Goal: Answer question/provide support: Answer question/provide support

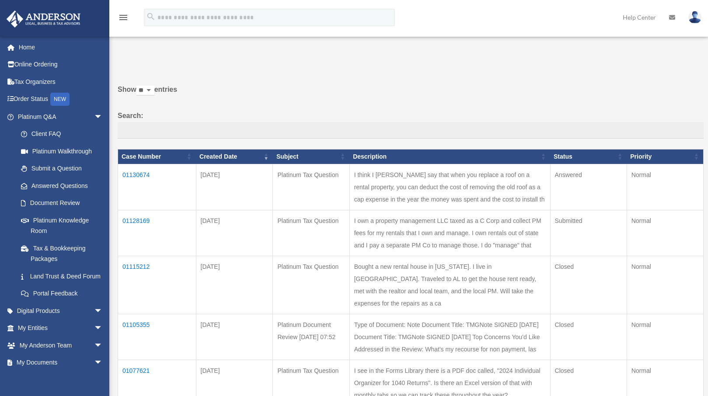
click at [143, 174] on td "01130674" at bounding box center [157, 187] width 78 height 46
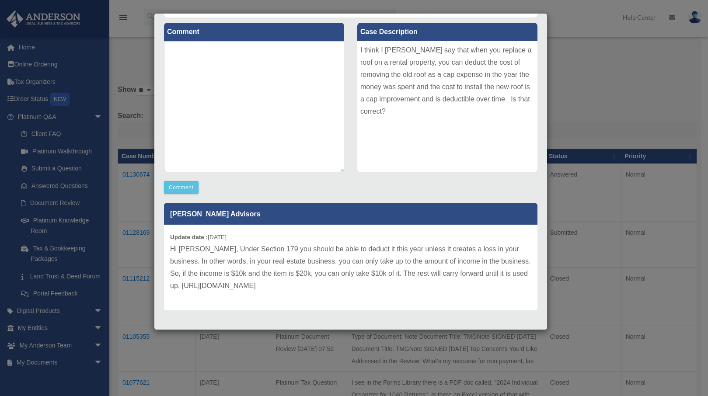
scroll to position [106, 0]
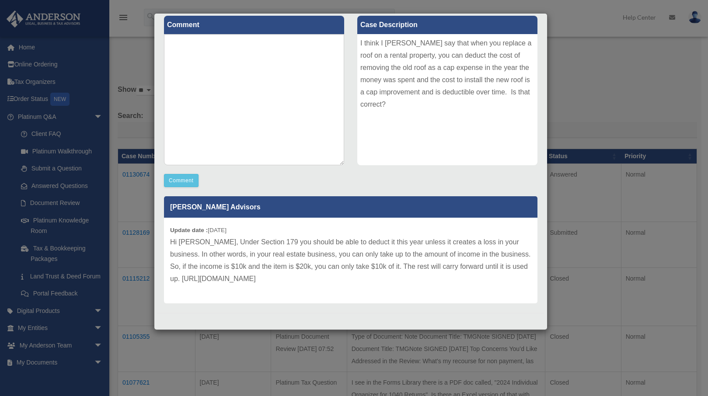
drag, startPoint x: 327, startPoint y: 278, endPoint x: 170, endPoint y: 279, distance: 157.8
click at [170, 279] on p "Hi [PERSON_NAME], Under Section 179 you should be able to deduct it this year u…" at bounding box center [350, 260] width 361 height 49
copy p "[URL][DOMAIN_NAME]"
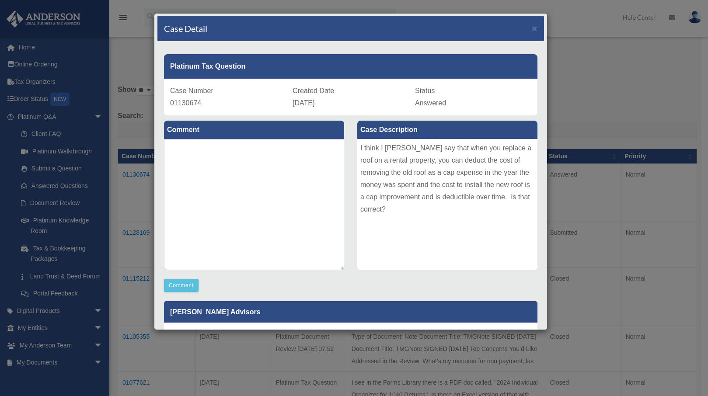
scroll to position [0, 0]
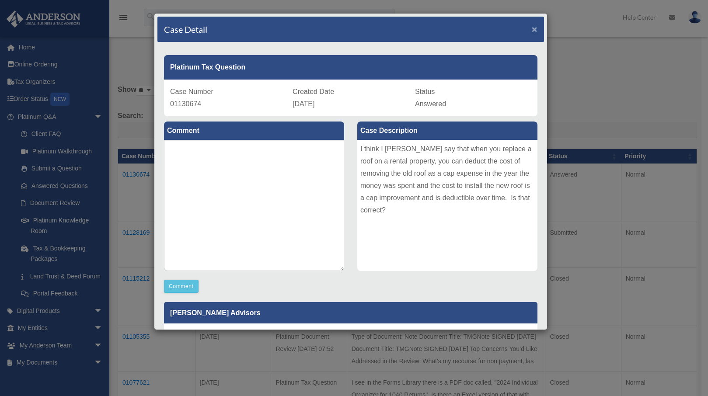
click at [532, 31] on span "×" at bounding box center [535, 29] width 6 height 10
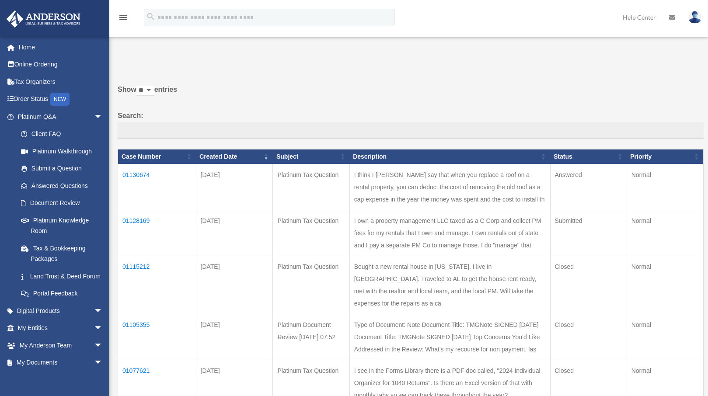
click at [142, 220] on td "01128169" at bounding box center [157, 233] width 78 height 46
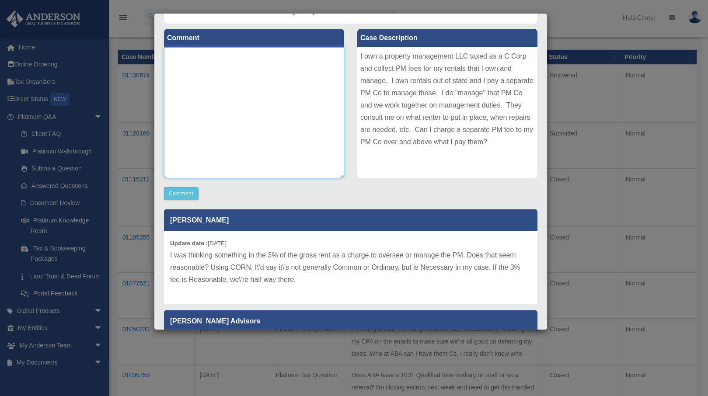
click at [209, 81] on textarea at bounding box center [254, 112] width 180 height 131
type textarea "**********"
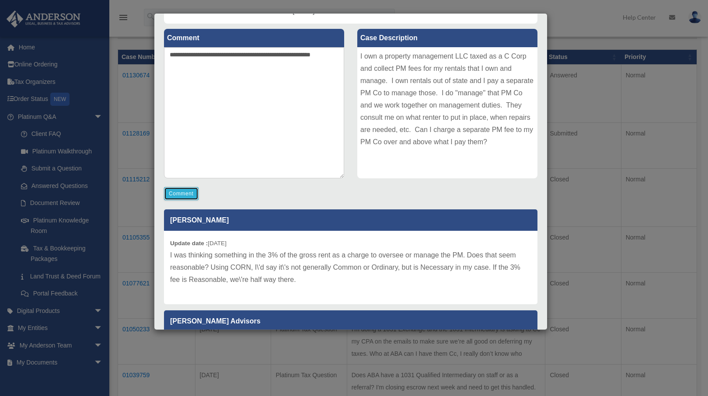
click at [179, 191] on button "Comment" at bounding box center [181, 193] width 35 height 13
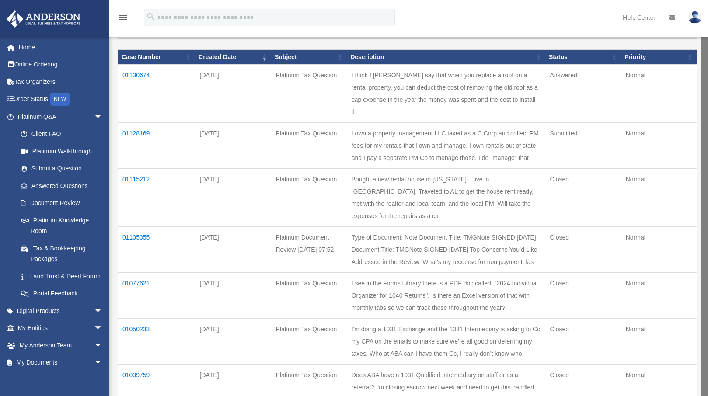
scroll to position [97, 0]
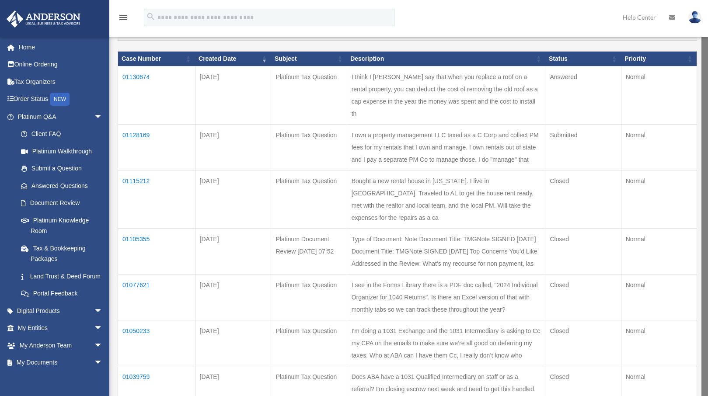
click at [138, 76] on td "01130674" at bounding box center [156, 95] width 77 height 58
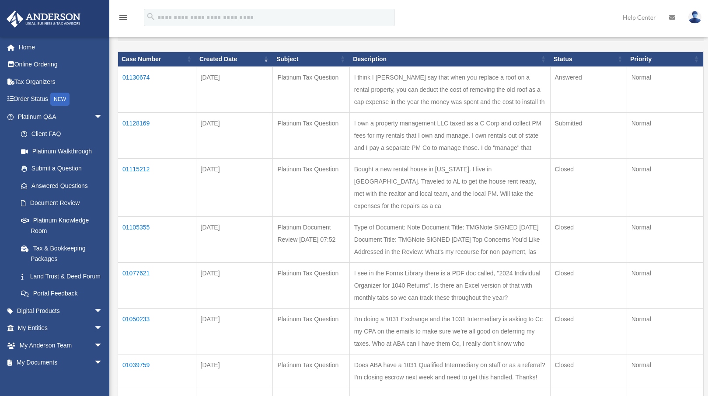
click at [143, 77] on td "01130674" at bounding box center [157, 89] width 78 height 46
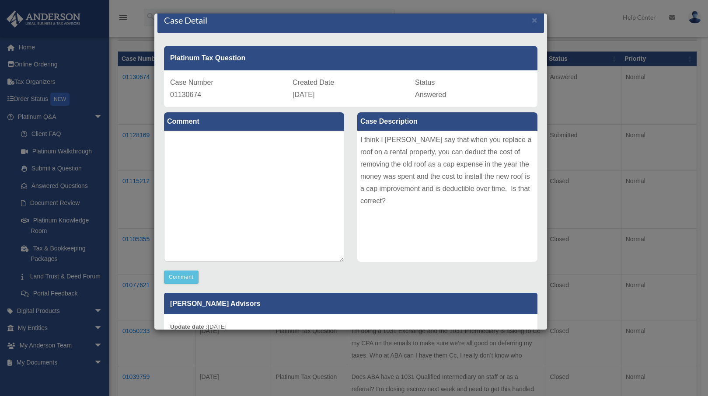
scroll to position [0, 0]
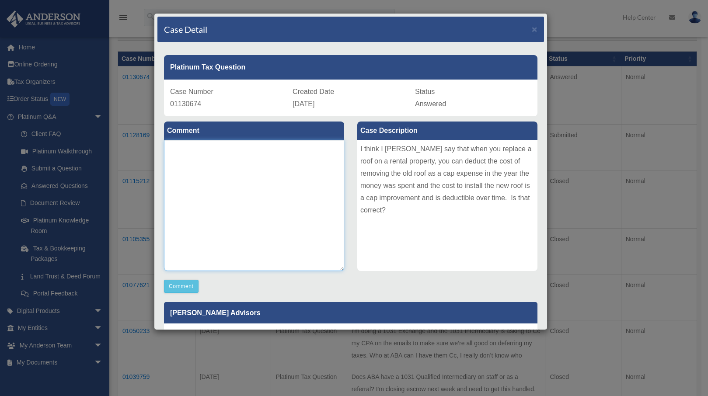
click at [185, 145] on textarea at bounding box center [254, 205] width 180 height 131
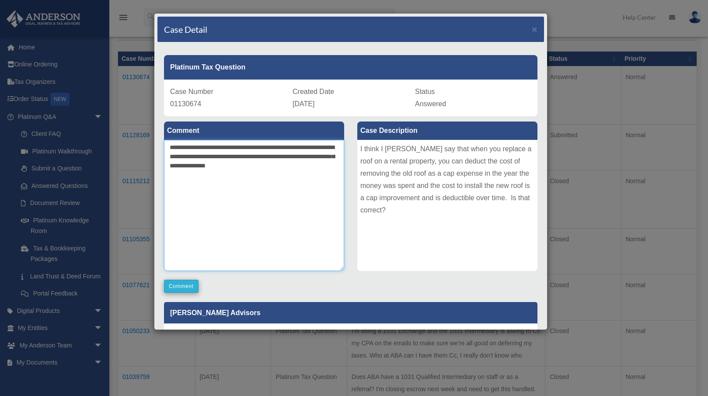
type textarea "**********"
click at [181, 285] on button "Comment" at bounding box center [181, 286] width 35 height 13
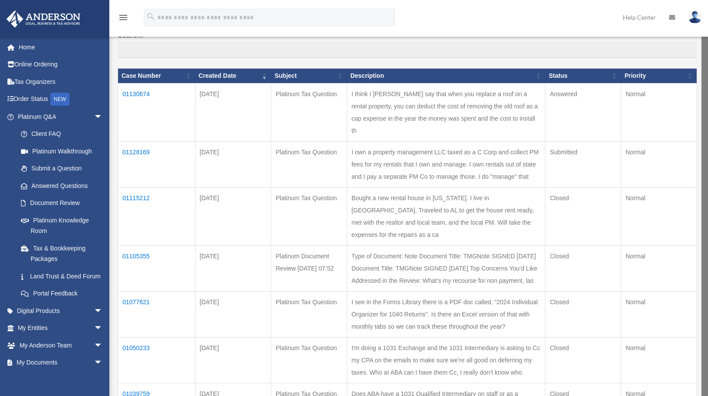
scroll to position [81, 0]
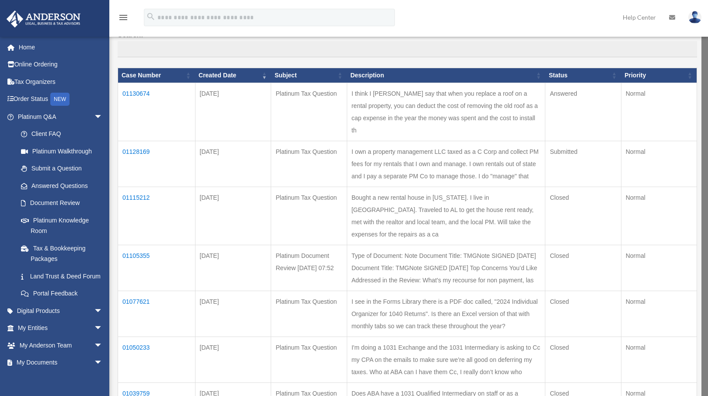
click at [143, 92] on td "01130674" at bounding box center [156, 112] width 77 height 58
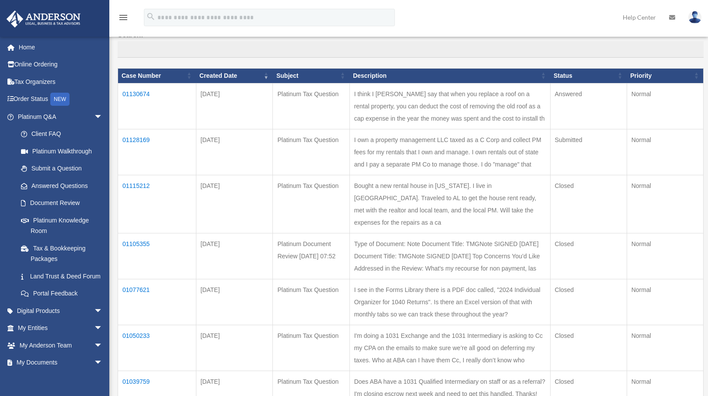
click at [143, 92] on td "01130674" at bounding box center [157, 106] width 78 height 46
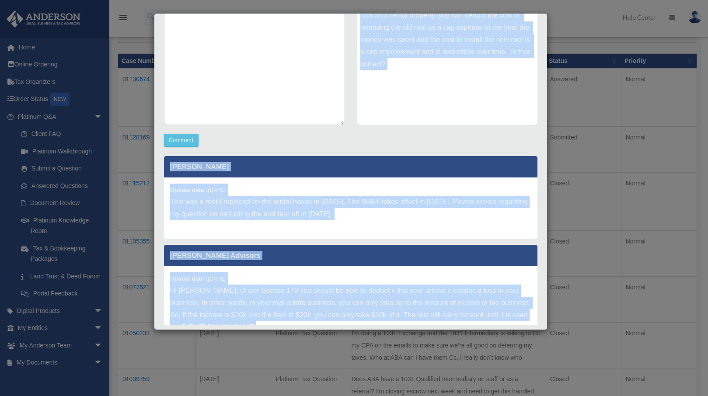
scroll to position [167, 0]
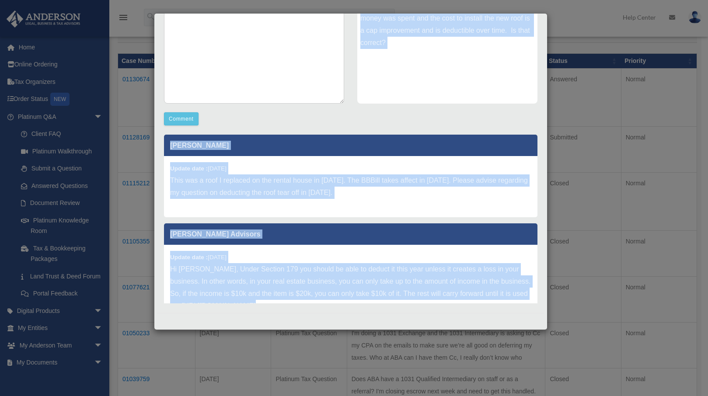
drag, startPoint x: 171, startPoint y: 68, endPoint x: 362, endPoint y: 337, distance: 329.6
click at [362, 337] on div "Case Detail × Platinum Tax Question Case Number 01130674 Created Date [DATE] St…" at bounding box center [354, 198] width 708 height 396
copy div "Platinum Tax Question Case Number 01130674 Created Date [DATE] Status Answered …"
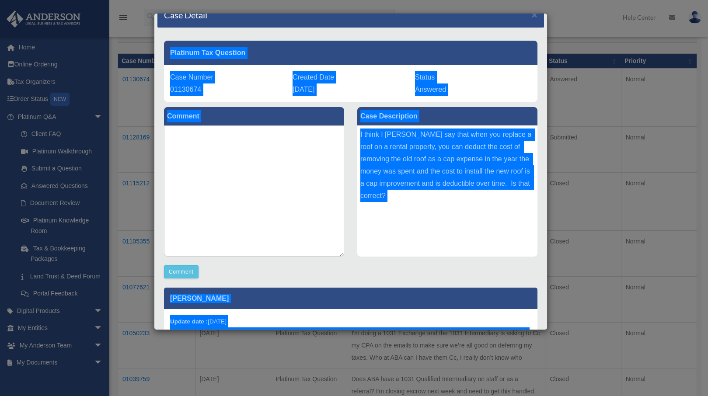
scroll to position [0, 0]
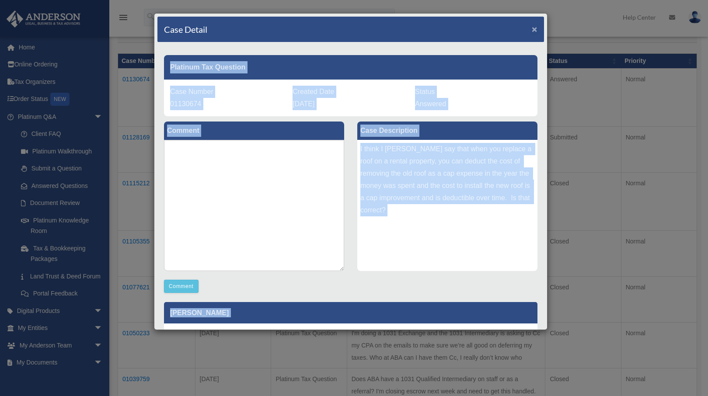
click at [532, 31] on span "×" at bounding box center [535, 29] width 6 height 10
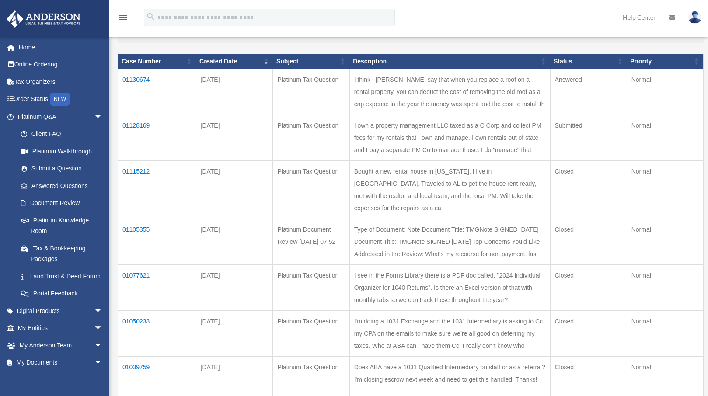
click at [140, 78] on td "01130674" at bounding box center [157, 92] width 78 height 46
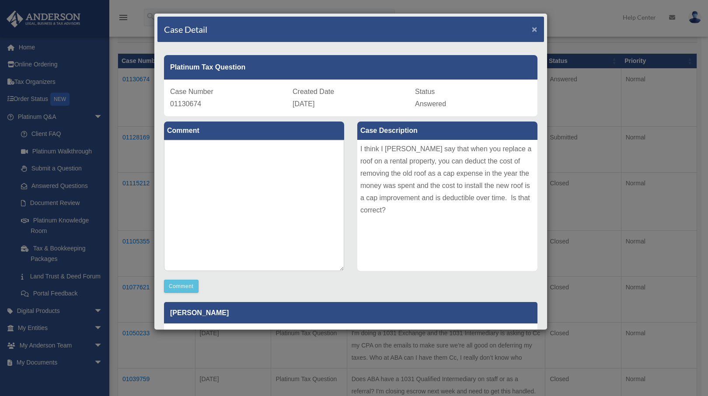
click at [532, 30] on span "×" at bounding box center [535, 29] width 6 height 10
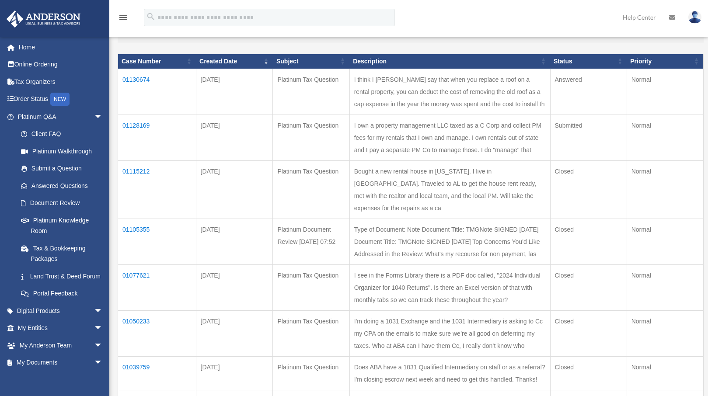
click at [693, 16] on img at bounding box center [694, 17] width 13 height 13
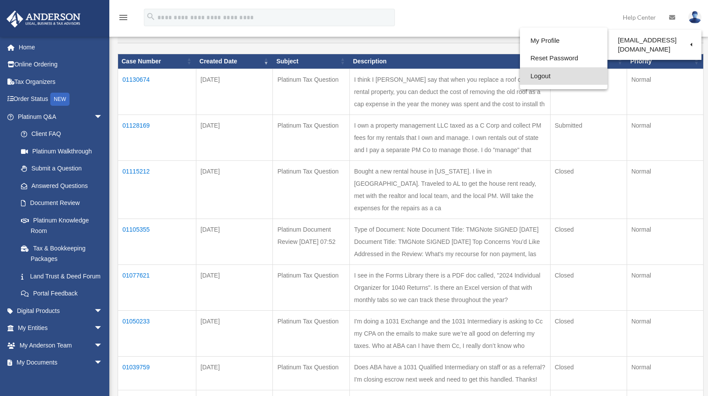
click at [527, 76] on link "Logout" at bounding box center [563, 76] width 87 height 18
